Goal: Book appointment/travel/reservation

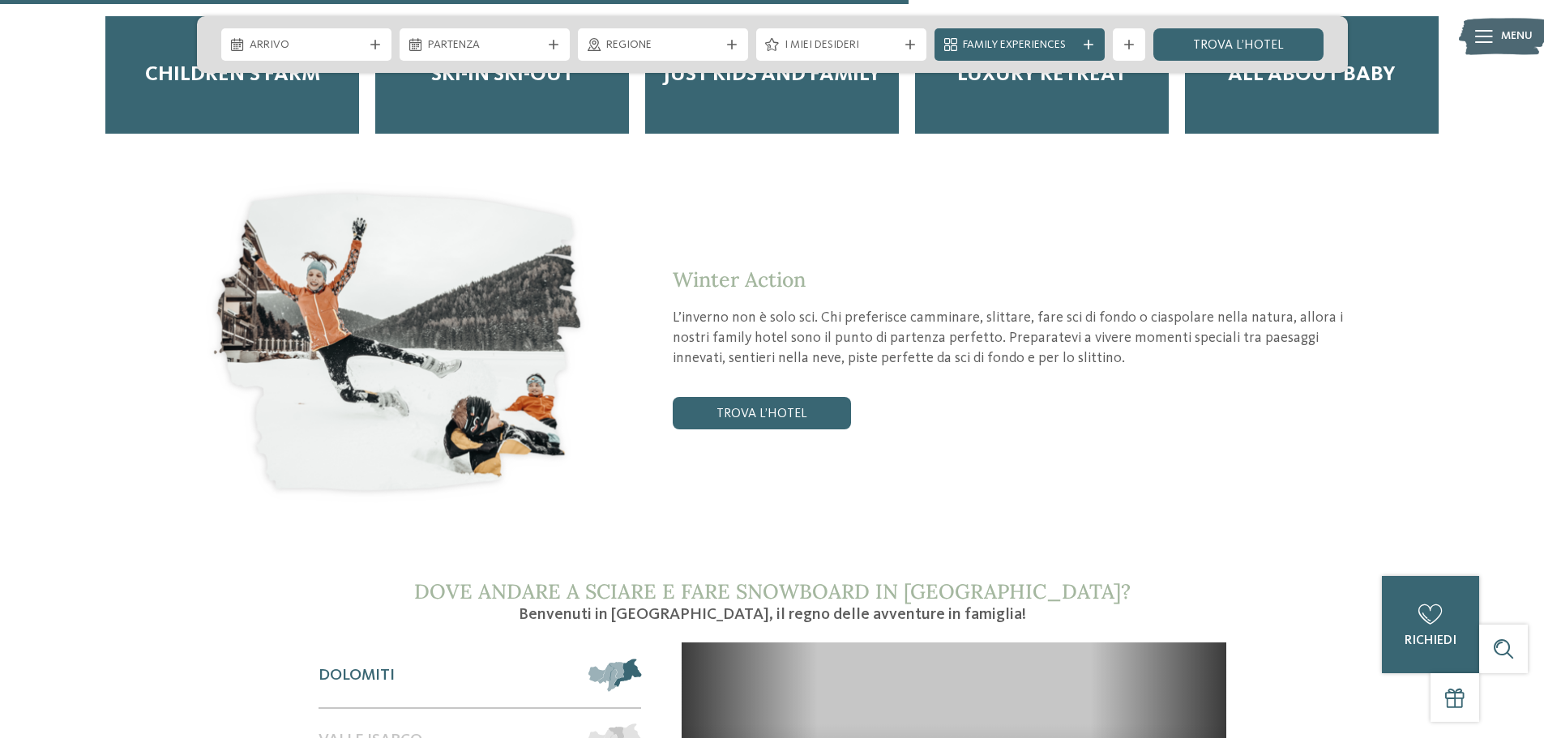
scroll to position [2188, 0]
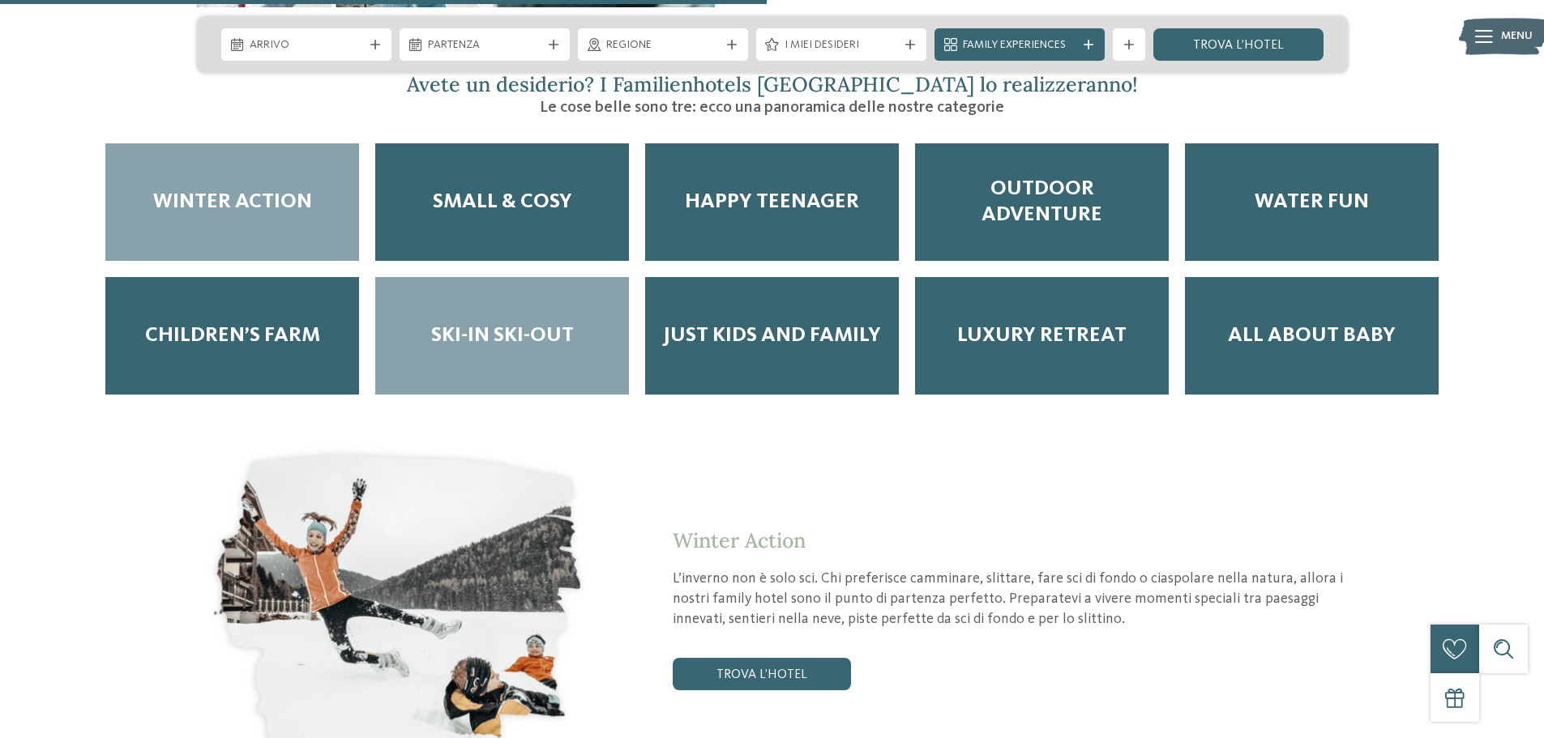
click at [473, 289] on div "Ski-in ski-out" at bounding box center [502, 336] width 254 height 118
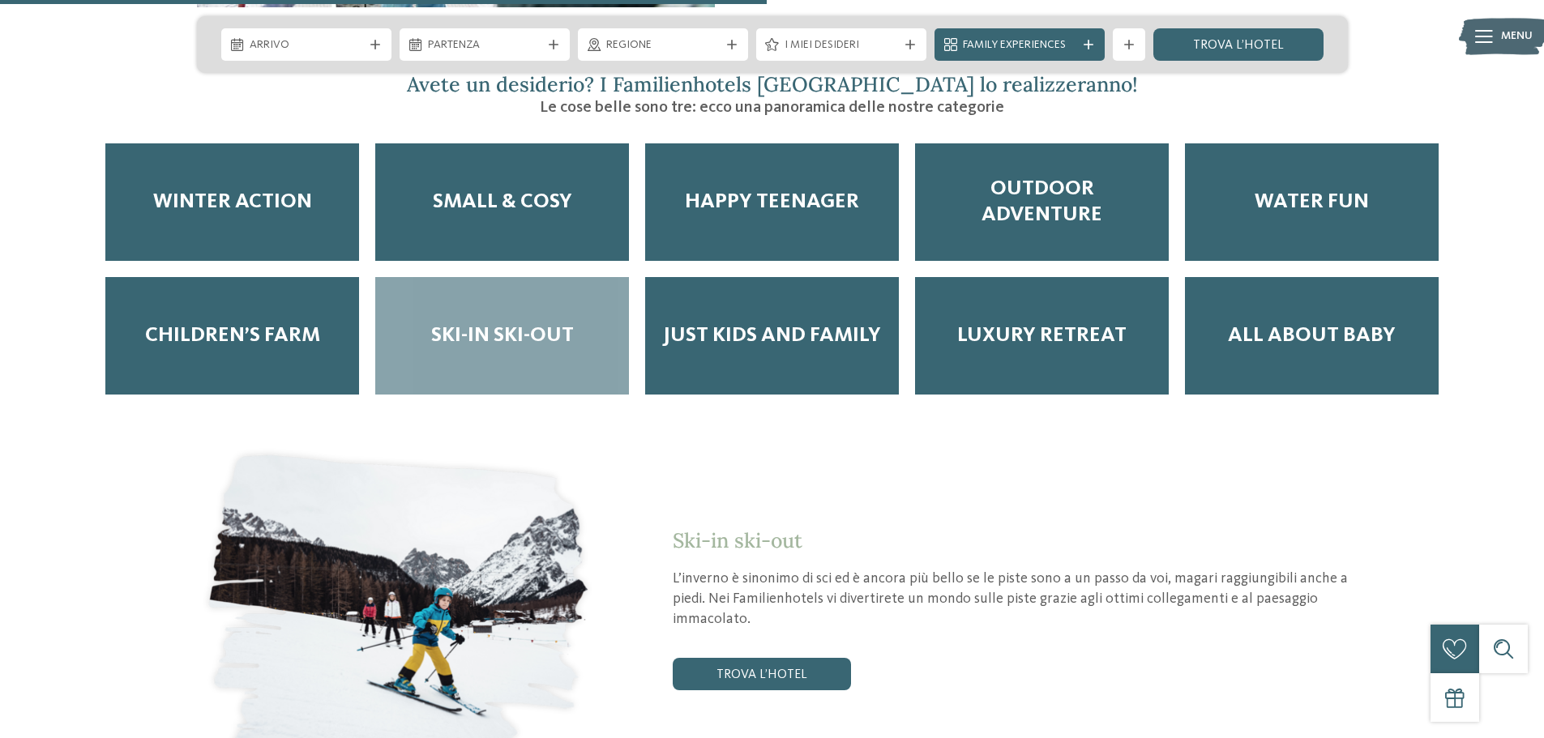
click at [473, 323] on span "Ski-in ski-out" at bounding box center [502, 335] width 143 height 25
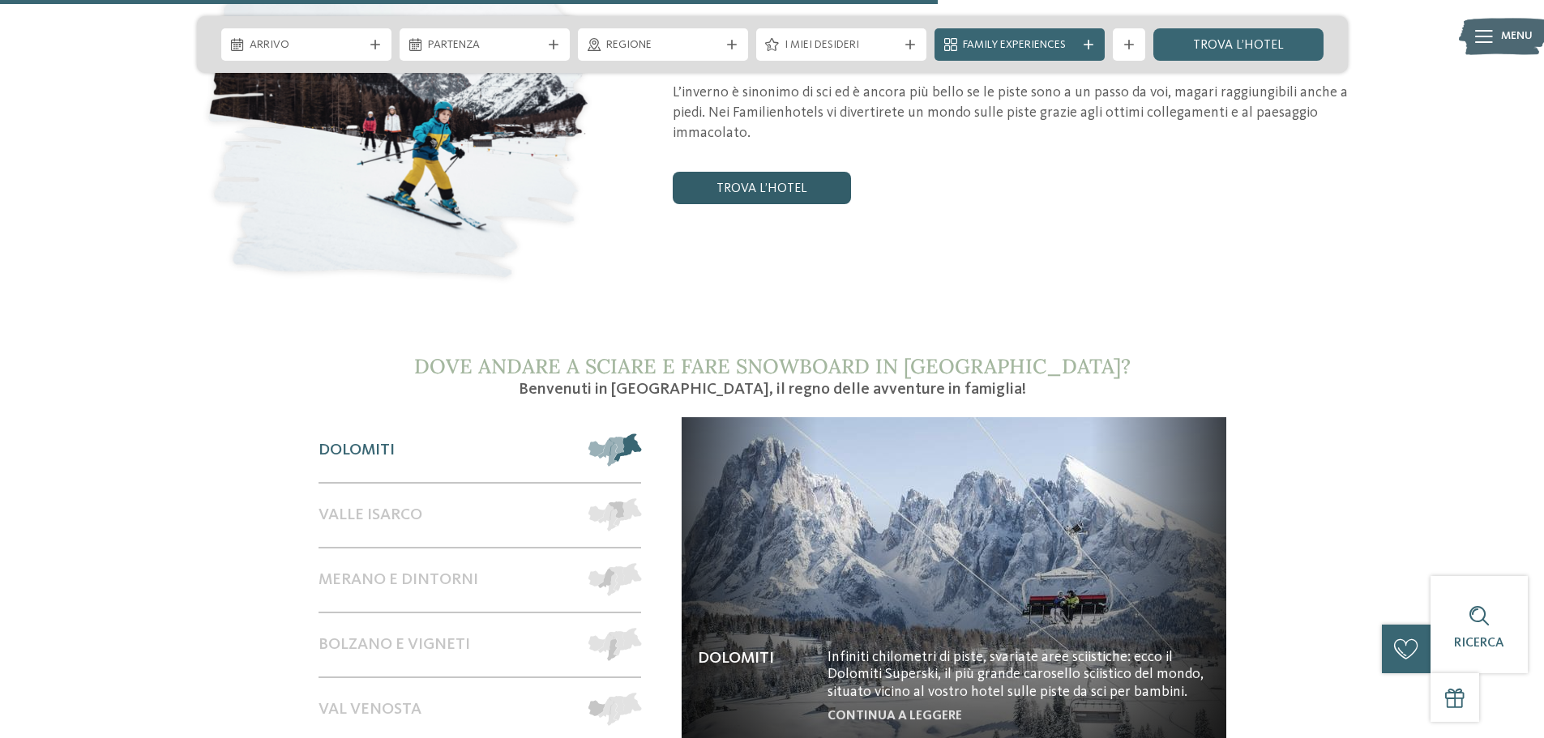
click at [739, 172] on link "trova l’hotel" at bounding box center [762, 188] width 178 height 32
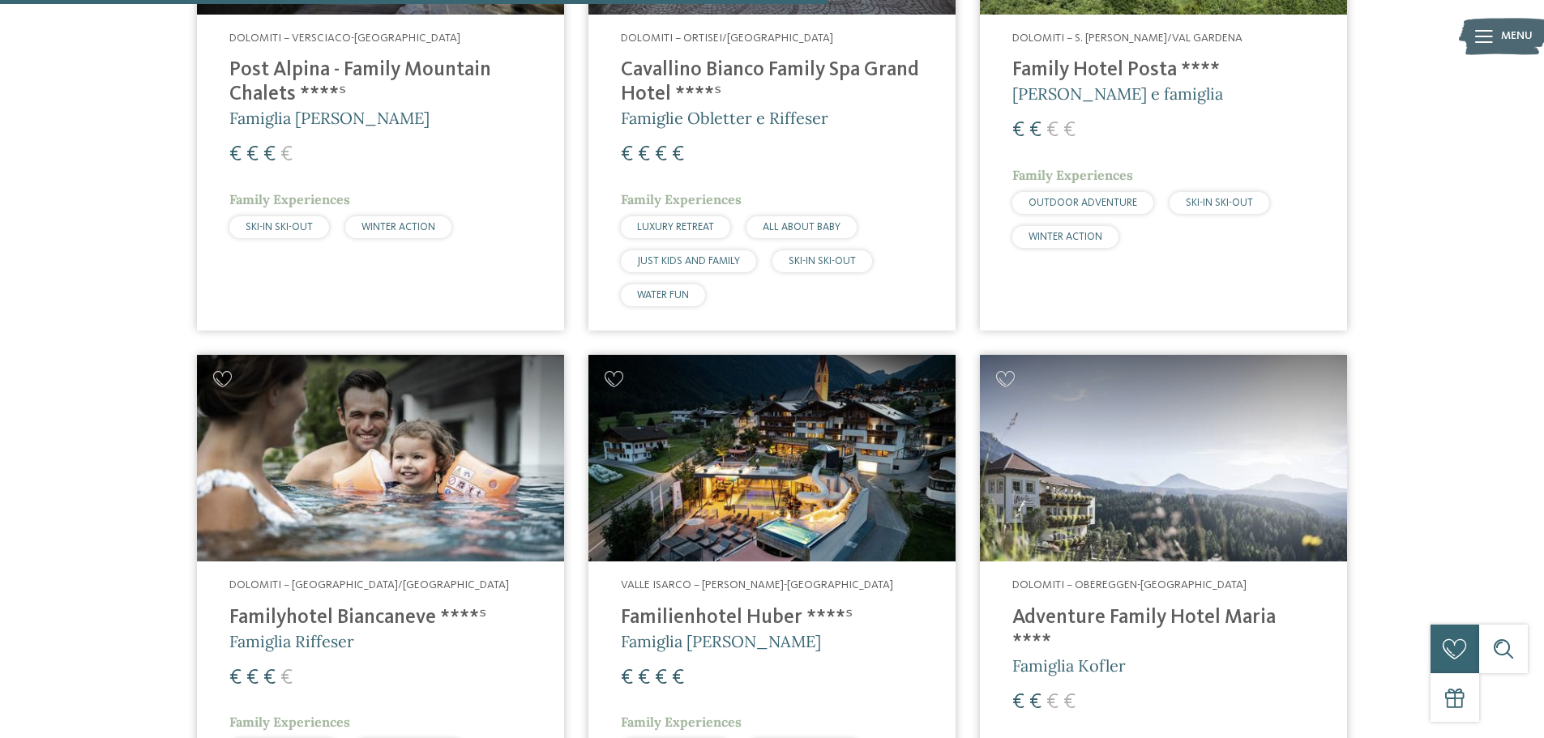
scroll to position [1585, 0]
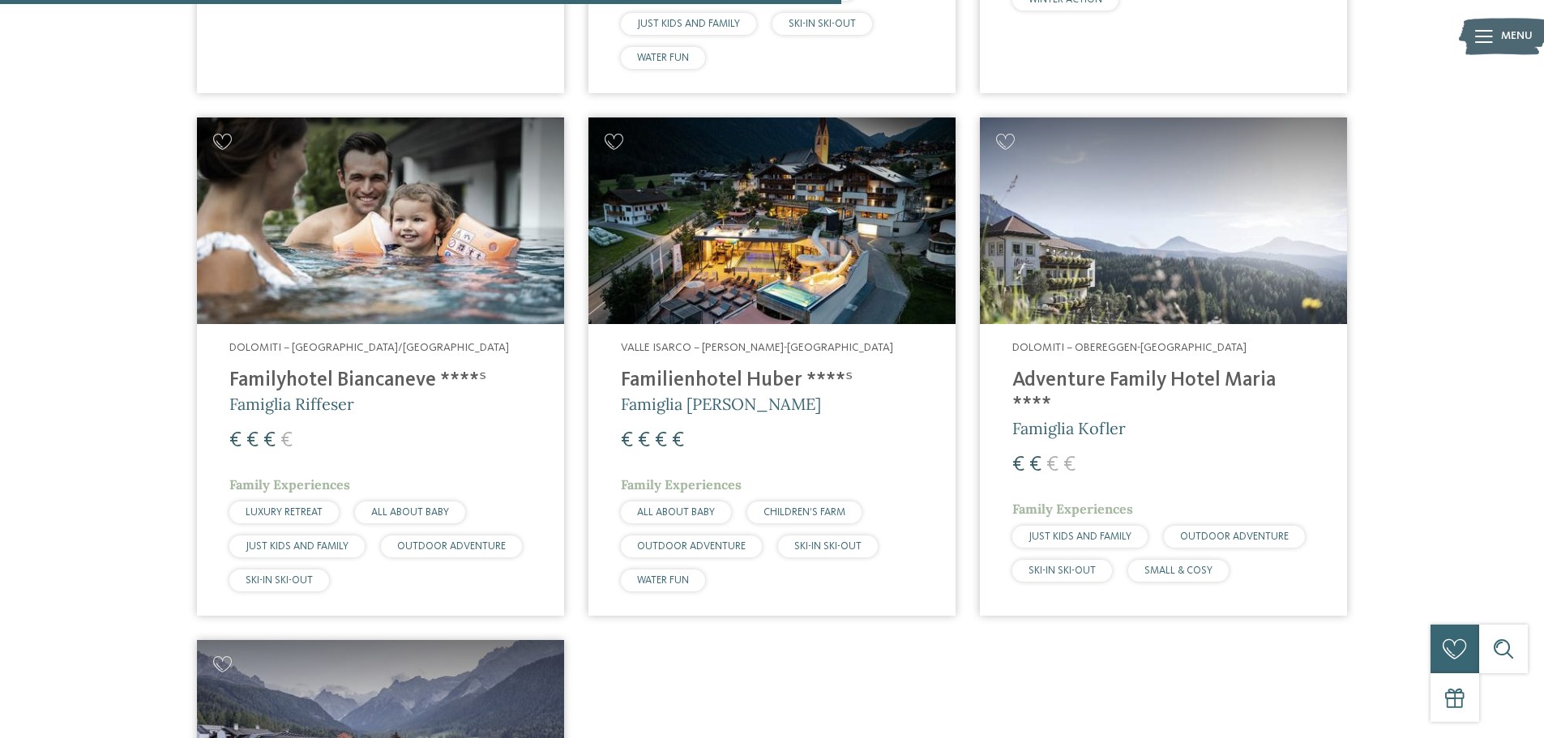
click at [1083, 418] on span "Famiglia Kofler" at bounding box center [1068, 428] width 113 height 20
click at [1083, 377] on h4 "Adventure Family Hotel Maria ****" at bounding box center [1163, 393] width 302 height 49
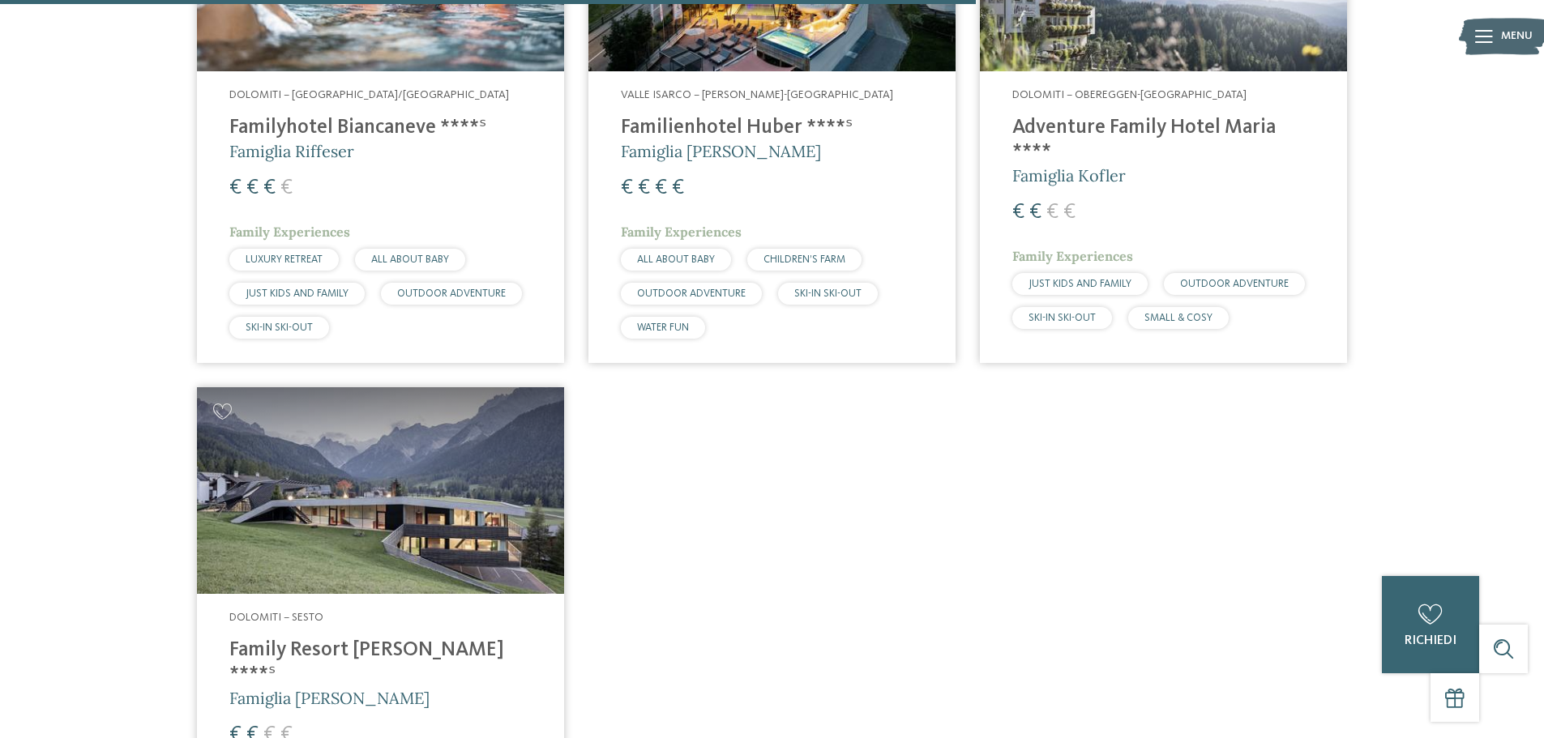
scroll to position [1990, 0]
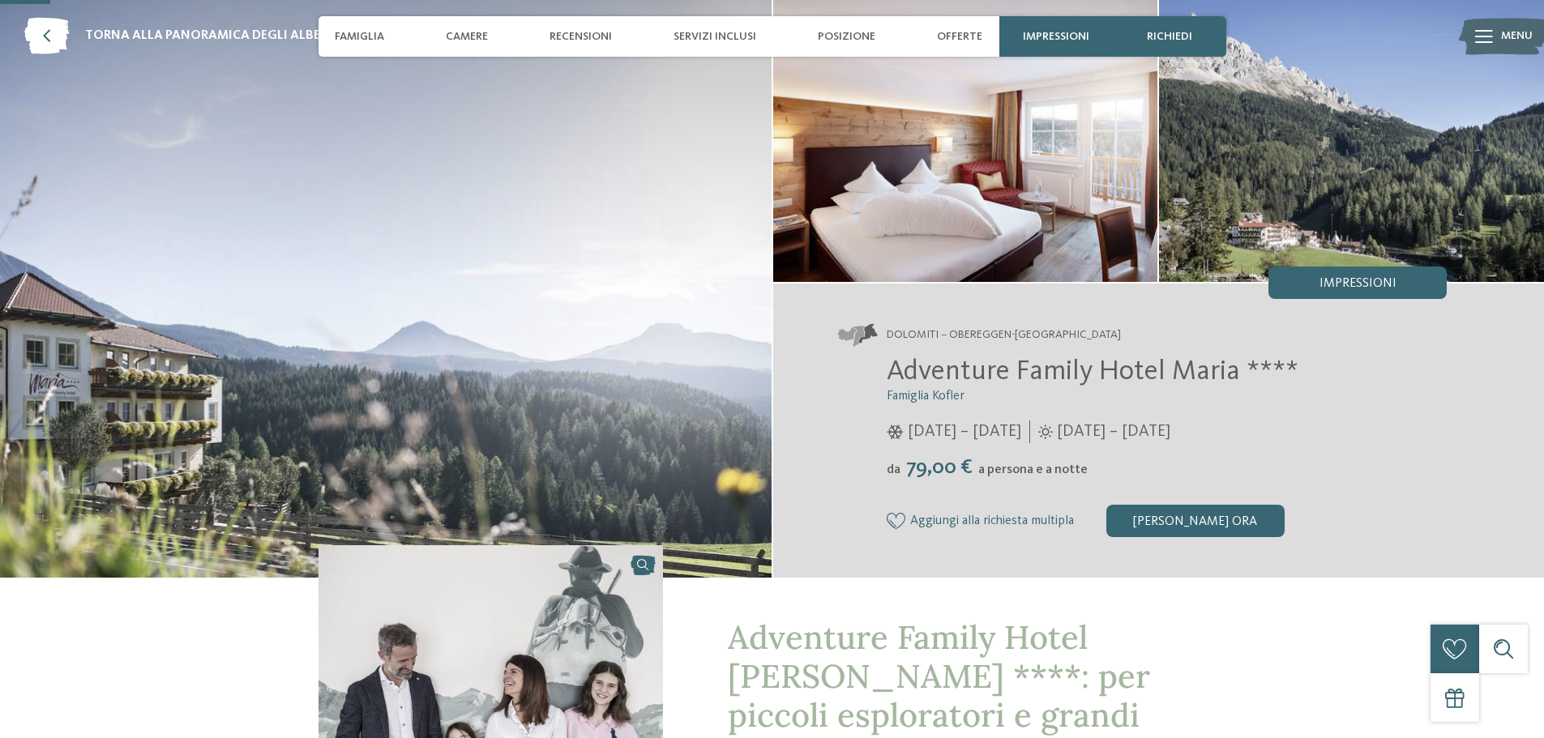
scroll to position [81, 0]
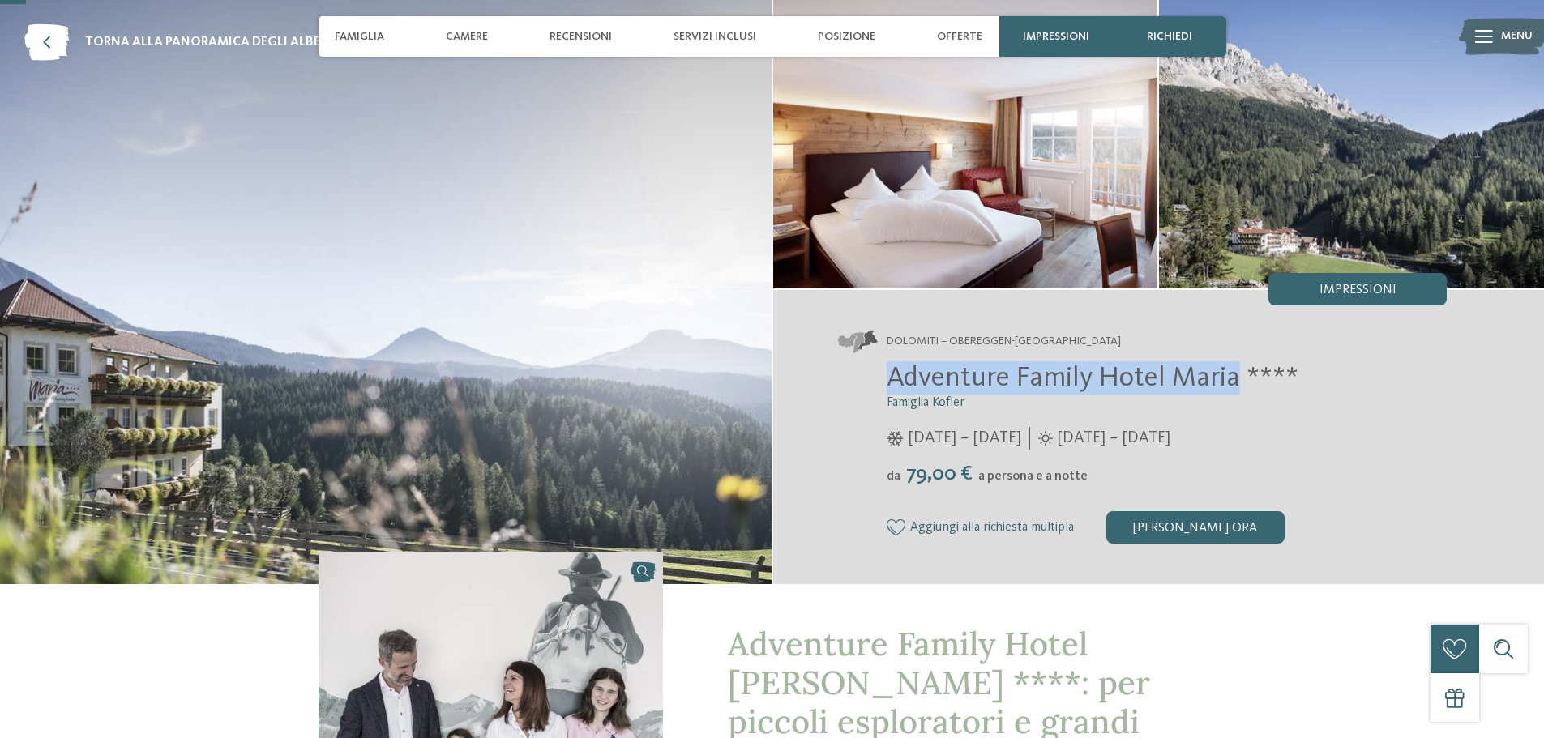
drag, startPoint x: 881, startPoint y: 378, endPoint x: 1237, endPoint y: 382, distance: 355.8
click at [1237, 382] on div "Adventure Family Hotel [PERSON_NAME] **** Famiglia Kofler [DATE] – [DATE] da" at bounding box center [1142, 452] width 609 height 182
copy span "Adventure Family Hotel Maria"
